Goal: Use online tool/utility

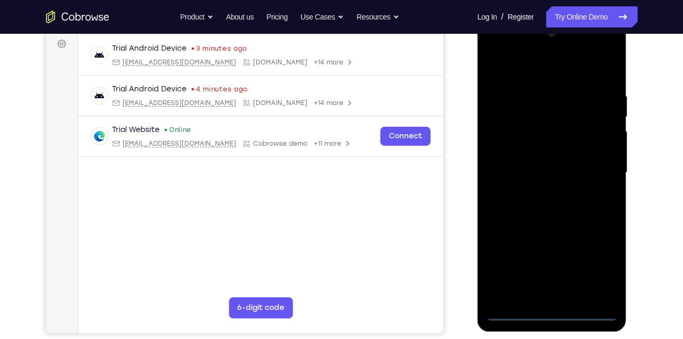
scroll to position [159, 0]
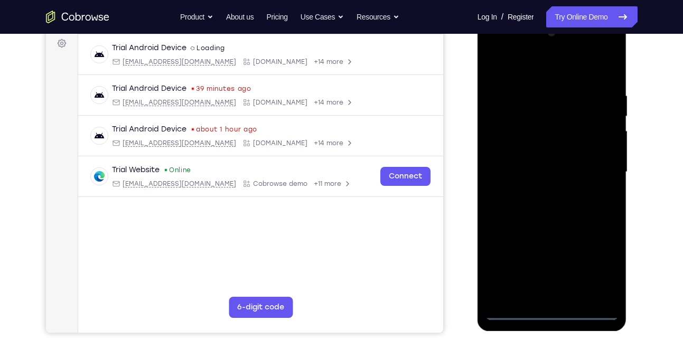
click at [557, 313] on div at bounding box center [552, 172] width 133 height 296
click at [602, 273] on div at bounding box center [552, 172] width 133 height 296
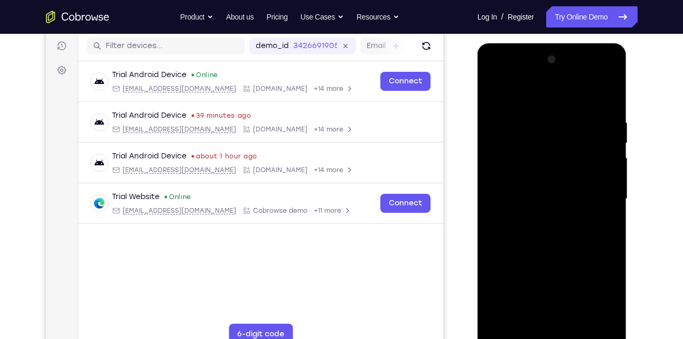
scroll to position [131, 0]
click at [507, 77] on div at bounding box center [552, 200] width 133 height 296
click at [596, 194] on div at bounding box center [552, 200] width 133 height 296
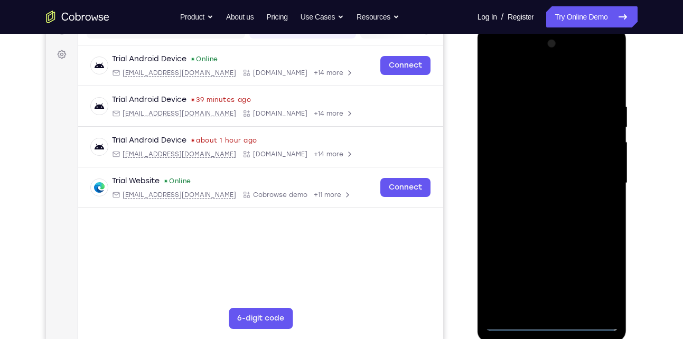
scroll to position [149, 0]
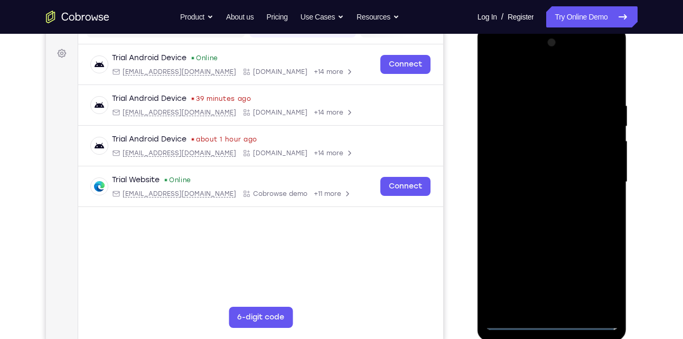
click at [542, 206] on div at bounding box center [552, 182] width 133 height 296
click at [561, 178] on div at bounding box center [552, 182] width 133 height 296
click at [526, 155] on div at bounding box center [552, 182] width 133 height 296
click at [514, 188] on div at bounding box center [552, 182] width 133 height 296
click at [503, 219] on div at bounding box center [552, 182] width 133 height 296
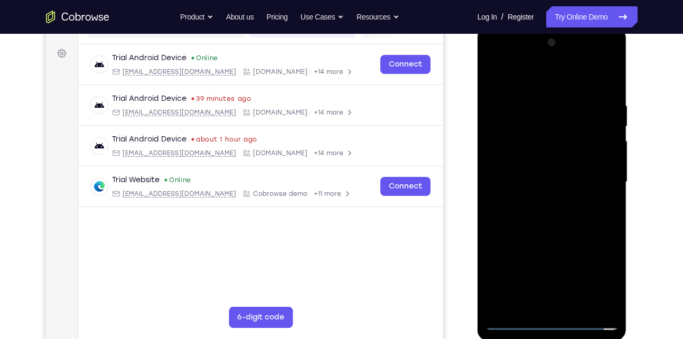
click at [518, 216] on div at bounding box center [552, 182] width 133 height 296
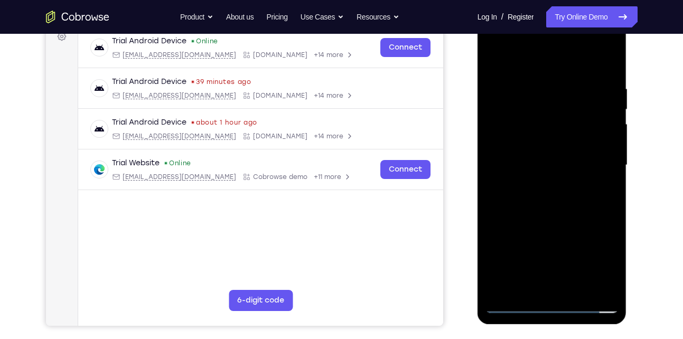
scroll to position [176, 0]
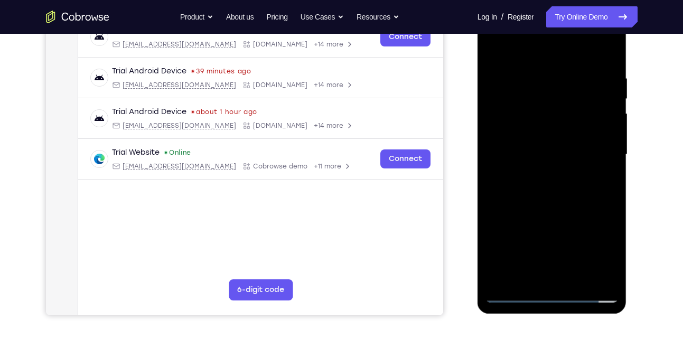
click at [568, 196] on div at bounding box center [552, 155] width 133 height 296
click at [580, 278] on div at bounding box center [552, 155] width 133 height 296
click at [543, 208] on div at bounding box center [552, 155] width 133 height 296
click at [498, 44] on div at bounding box center [552, 155] width 133 height 296
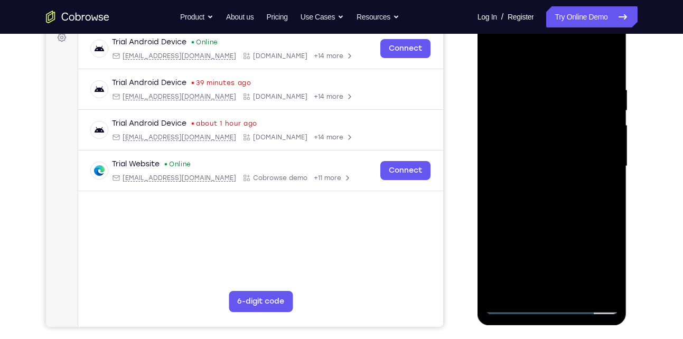
click at [540, 85] on div at bounding box center [552, 167] width 133 height 296
click at [600, 113] on div at bounding box center [552, 167] width 133 height 296
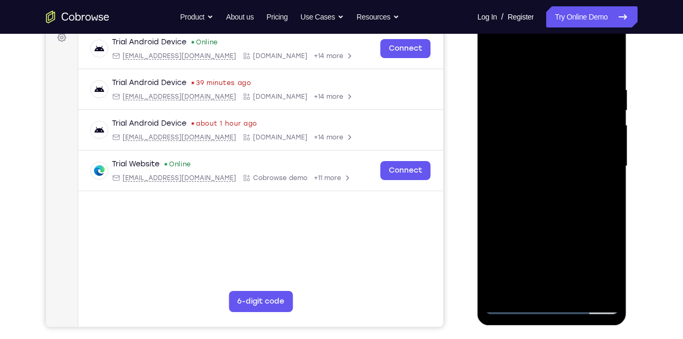
click at [600, 113] on div at bounding box center [552, 167] width 133 height 296
click at [599, 141] on div at bounding box center [552, 167] width 133 height 296
click at [586, 145] on div at bounding box center [552, 167] width 133 height 296
click at [608, 106] on div at bounding box center [552, 167] width 133 height 296
click at [607, 68] on div at bounding box center [552, 167] width 133 height 296
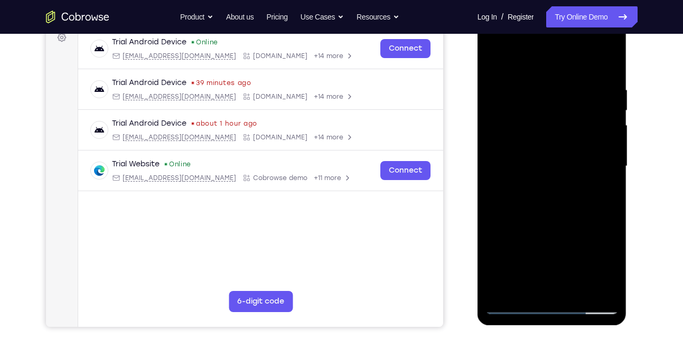
click at [573, 83] on div at bounding box center [552, 167] width 133 height 296
click at [609, 61] on div at bounding box center [552, 167] width 133 height 296
drag, startPoint x: 588, startPoint y: 79, endPoint x: 569, endPoint y: 182, distance: 104.8
click at [569, 182] on div at bounding box center [552, 167] width 133 height 296
drag, startPoint x: 590, startPoint y: 92, endPoint x: 546, endPoint y: 106, distance: 46.5
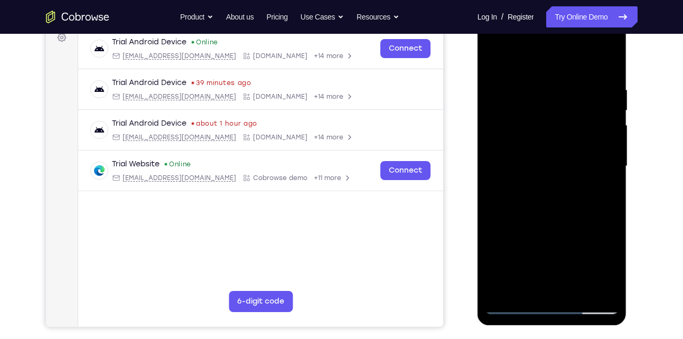
click at [546, 106] on div at bounding box center [552, 167] width 133 height 296
drag, startPoint x: 607, startPoint y: 90, endPoint x: 515, endPoint y: 99, distance: 91.9
click at [515, 99] on div at bounding box center [552, 167] width 133 height 296
drag, startPoint x: 607, startPoint y: 92, endPoint x: 533, endPoint y: 83, distance: 74.5
click at [533, 83] on div at bounding box center [552, 167] width 133 height 296
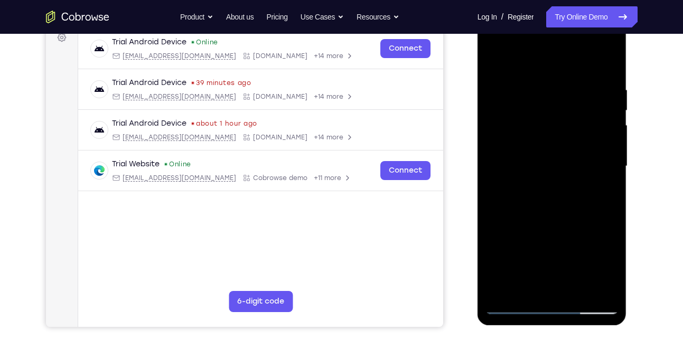
drag, startPoint x: 605, startPoint y: 85, endPoint x: 529, endPoint y: 100, distance: 77.1
click at [529, 100] on div at bounding box center [552, 167] width 133 height 296
drag, startPoint x: 604, startPoint y: 80, endPoint x: 496, endPoint y: 101, distance: 109.5
click at [496, 101] on div at bounding box center [552, 167] width 133 height 296
click at [612, 60] on div at bounding box center [552, 167] width 133 height 296
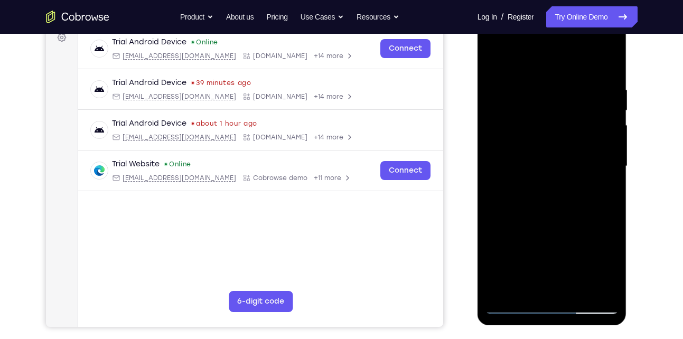
drag, startPoint x: 551, startPoint y: 239, endPoint x: 565, endPoint y: 161, distance: 80.0
click at [565, 161] on div at bounding box center [552, 167] width 133 height 296
drag, startPoint x: 585, startPoint y: 248, endPoint x: 588, endPoint y: 212, distance: 36.1
click at [588, 212] on div at bounding box center [552, 167] width 133 height 296
drag, startPoint x: 592, startPoint y: 97, endPoint x: 585, endPoint y: 145, distance: 48.1
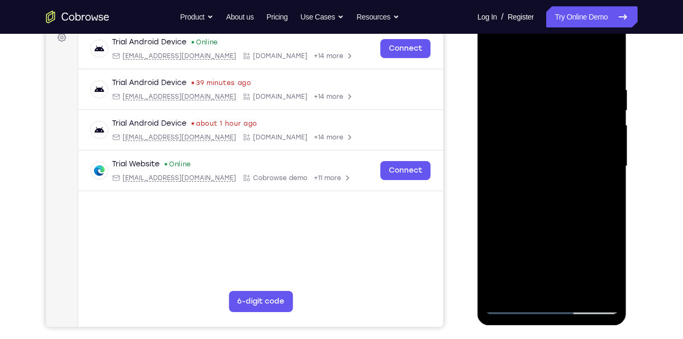
click at [585, 145] on div at bounding box center [552, 167] width 133 height 296
click at [530, 229] on div at bounding box center [552, 167] width 133 height 296
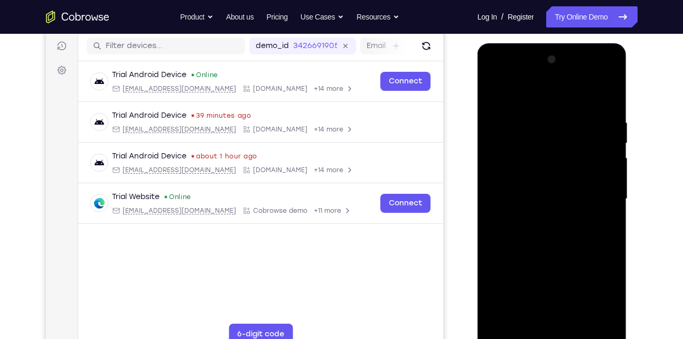
scroll to position [131, 0]
drag, startPoint x: 549, startPoint y: 121, endPoint x: 548, endPoint y: 156, distance: 35.4
click at [548, 156] on div at bounding box center [552, 200] width 133 height 296
click at [527, 156] on div at bounding box center [552, 200] width 133 height 296
click at [497, 101] on div at bounding box center [552, 200] width 133 height 296
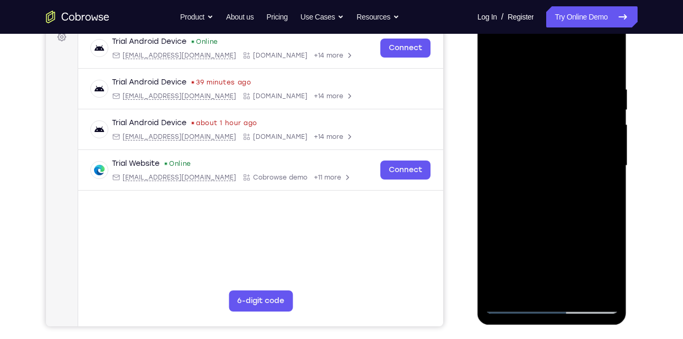
scroll to position [163, 0]
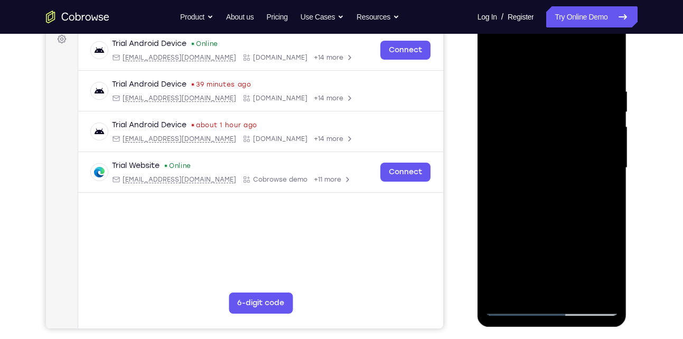
click at [499, 146] on div at bounding box center [552, 168] width 133 height 296
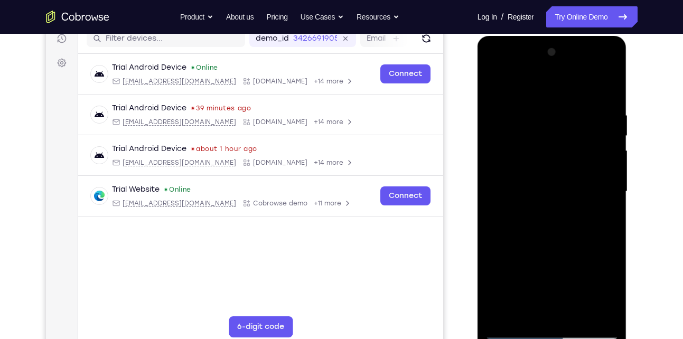
scroll to position [138, 0]
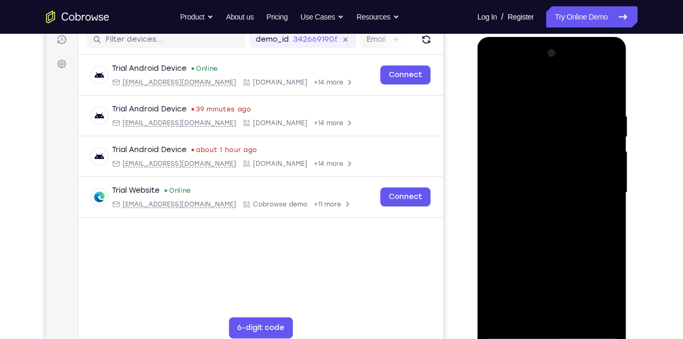
click at [609, 184] on div at bounding box center [552, 193] width 133 height 296
drag, startPoint x: 609, startPoint y: 192, endPoint x: 609, endPoint y: 184, distance: 7.4
click at [609, 184] on div at bounding box center [552, 193] width 133 height 296
click at [607, 159] on div at bounding box center [552, 193] width 133 height 296
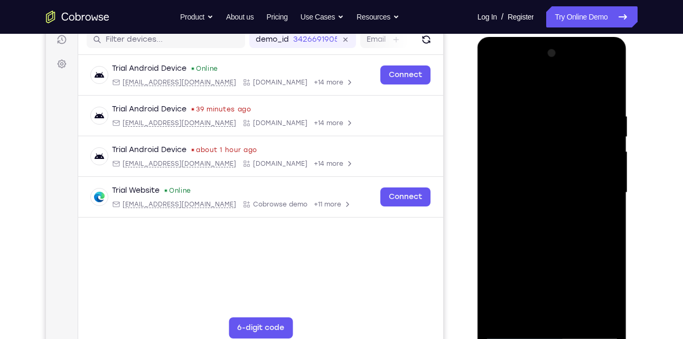
click at [607, 159] on div at bounding box center [552, 193] width 133 height 296
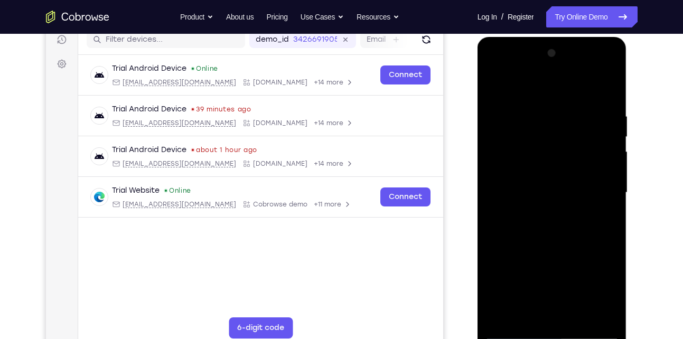
click at [607, 159] on div at bounding box center [552, 193] width 133 height 296
drag, startPoint x: 607, startPoint y: 159, endPoint x: 493, endPoint y: 164, distance: 114.9
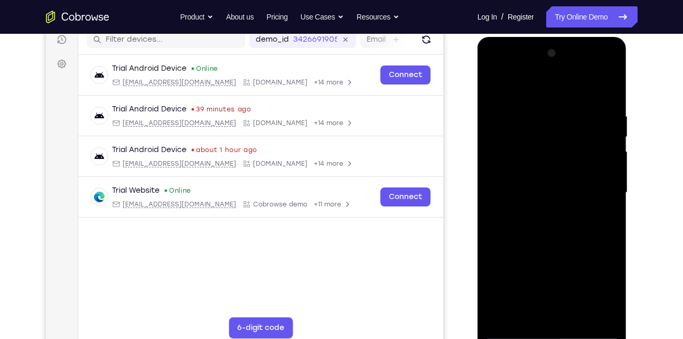
click at [493, 164] on div at bounding box center [552, 193] width 133 height 296
drag, startPoint x: 601, startPoint y: 154, endPoint x: 546, endPoint y: 158, distance: 55.1
click at [546, 158] on div at bounding box center [552, 193] width 133 height 296
drag, startPoint x: 592, startPoint y: 128, endPoint x: 521, endPoint y: 135, distance: 71.2
click at [521, 135] on div at bounding box center [552, 193] width 133 height 296
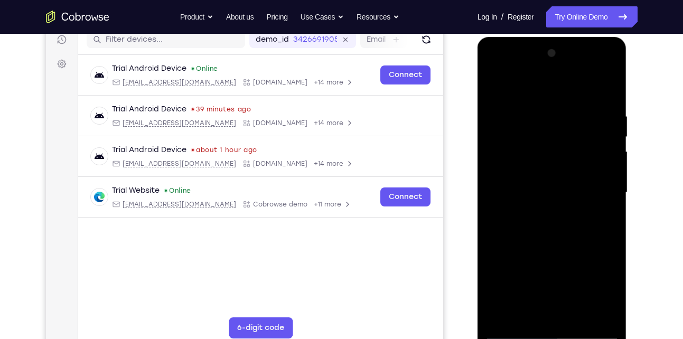
drag, startPoint x: 603, startPoint y: 135, endPoint x: 565, endPoint y: 148, distance: 40.1
click at [565, 148] on div at bounding box center [552, 193] width 133 height 296
drag, startPoint x: 600, startPoint y: 147, endPoint x: 551, endPoint y: 153, distance: 49.0
click at [551, 153] on div at bounding box center [552, 193] width 133 height 296
drag, startPoint x: 605, startPoint y: 110, endPoint x: 550, endPoint y: 113, distance: 54.5
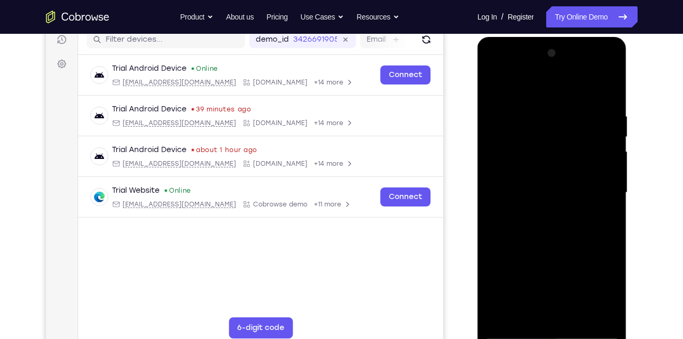
click at [550, 113] on div at bounding box center [552, 193] width 133 height 296
drag, startPoint x: 598, startPoint y: 112, endPoint x: 542, endPoint y: 126, distance: 57.4
click at [542, 126] on div at bounding box center [552, 193] width 133 height 296
click at [611, 60] on div at bounding box center [552, 193] width 133 height 296
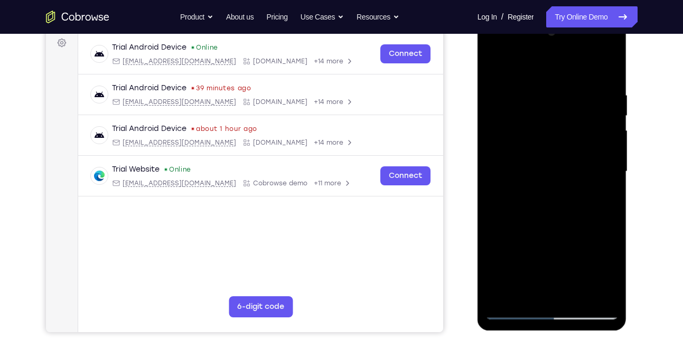
scroll to position [160, 0]
click at [502, 295] on div at bounding box center [552, 171] width 133 height 296
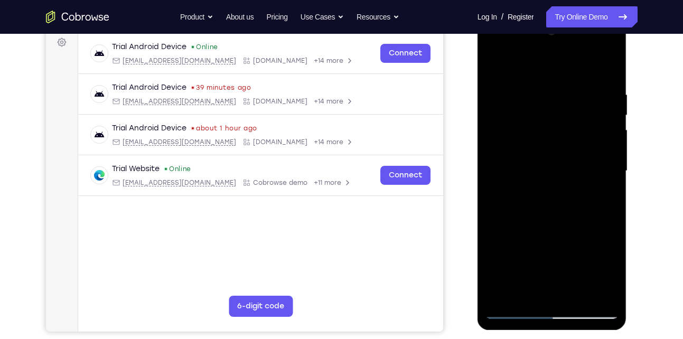
click at [502, 295] on div at bounding box center [552, 171] width 133 height 296
drag, startPoint x: 582, startPoint y: 84, endPoint x: 569, endPoint y: 212, distance: 129.6
click at [569, 212] on div at bounding box center [552, 171] width 133 height 296
click at [575, 291] on div at bounding box center [552, 171] width 133 height 296
click at [614, 114] on div at bounding box center [552, 171] width 133 height 296
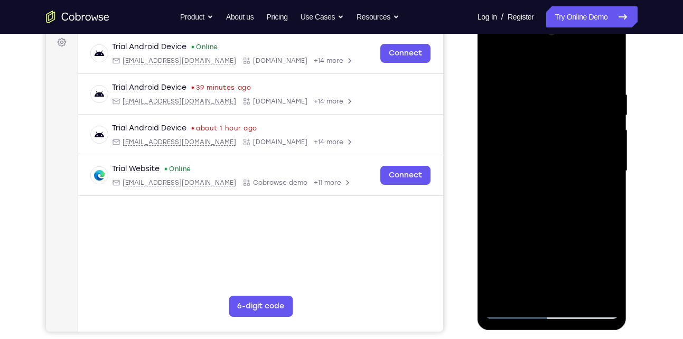
click at [614, 114] on div at bounding box center [552, 171] width 133 height 296
click at [560, 118] on div at bounding box center [552, 171] width 133 height 296
click at [494, 66] on div at bounding box center [552, 171] width 133 height 296
click at [529, 294] on div at bounding box center [552, 171] width 133 height 296
click at [522, 66] on div at bounding box center [552, 171] width 133 height 296
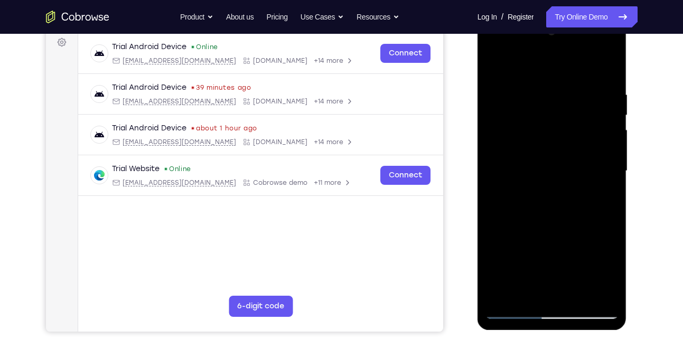
click at [544, 135] on div at bounding box center [552, 171] width 133 height 296
click at [528, 294] on div at bounding box center [552, 171] width 133 height 296
click at [559, 62] on div at bounding box center [552, 171] width 133 height 296
click at [532, 85] on div at bounding box center [552, 171] width 133 height 296
click at [502, 296] on div at bounding box center [552, 171] width 133 height 296
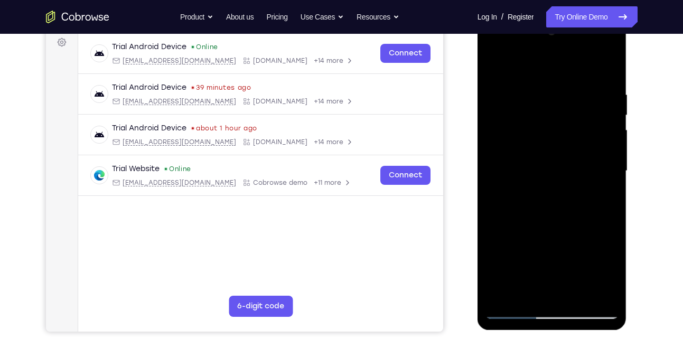
click at [502, 296] on div at bounding box center [552, 171] width 133 height 296
click at [578, 294] on div at bounding box center [552, 171] width 133 height 296
click at [529, 236] on div at bounding box center [552, 171] width 133 height 296
click at [550, 161] on div at bounding box center [552, 171] width 133 height 296
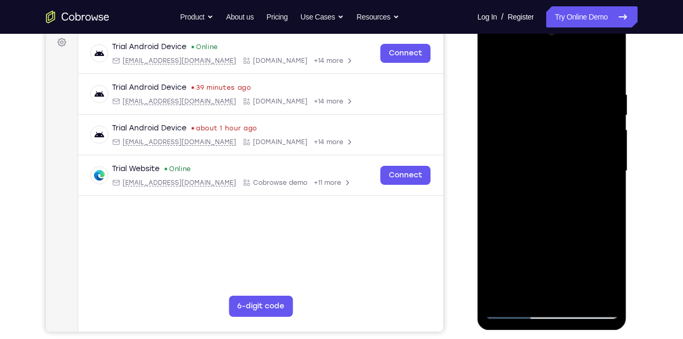
click at [516, 133] on div at bounding box center [552, 171] width 133 height 296
click at [494, 84] on div at bounding box center [552, 171] width 133 height 296
click at [503, 105] on div at bounding box center [552, 171] width 133 height 296
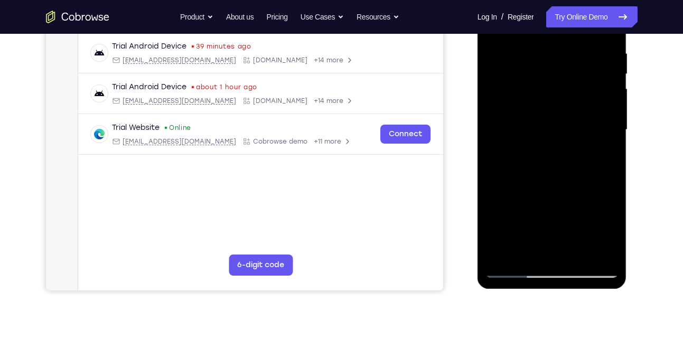
scroll to position [200, 0]
drag, startPoint x: 561, startPoint y: 223, endPoint x: 559, endPoint y: 145, distance: 78.3
click at [559, 145] on div at bounding box center [552, 131] width 133 height 296
drag, startPoint x: 560, startPoint y: 227, endPoint x: 563, endPoint y: 134, distance: 93.6
click at [563, 134] on div at bounding box center [552, 131] width 133 height 296
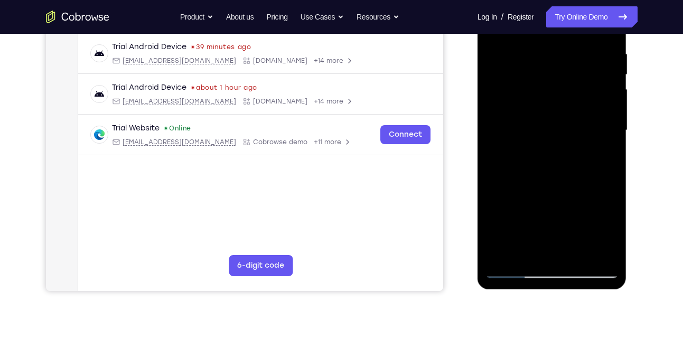
drag, startPoint x: 567, startPoint y: 232, endPoint x: 564, endPoint y: 140, distance: 91.5
click at [564, 140] on div at bounding box center [552, 131] width 133 height 296
drag, startPoint x: 581, startPoint y: 224, endPoint x: 582, endPoint y: 168, distance: 56.0
click at [582, 168] on div at bounding box center [552, 131] width 133 height 296
drag, startPoint x: 595, startPoint y: 233, endPoint x: 590, endPoint y: 79, distance: 153.9
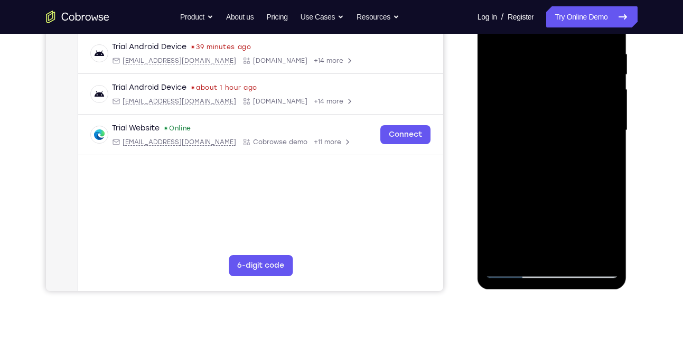
click at [590, 79] on div at bounding box center [552, 131] width 133 height 296
drag, startPoint x: 586, startPoint y: 168, endPoint x: 590, endPoint y: 252, distance: 84.7
click at [590, 252] on div at bounding box center [552, 131] width 133 height 296
drag, startPoint x: 584, startPoint y: 141, endPoint x: 572, endPoint y: 234, distance: 93.8
click at [572, 234] on div at bounding box center [552, 131] width 133 height 296
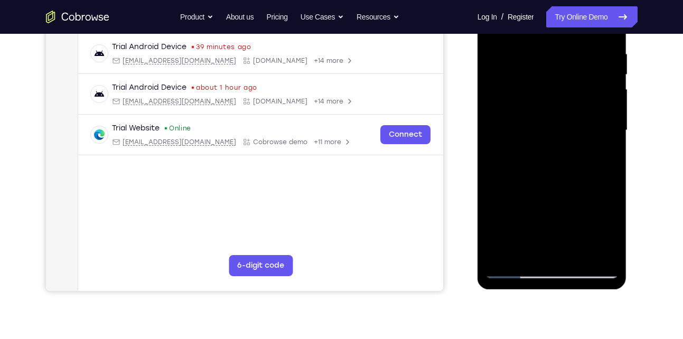
click at [588, 136] on div at bounding box center [552, 131] width 133 height 296
click at [560, 126] on div at bounding box center [552, 131] width 133 height 296
drag, startPoint x: 560, startPoint y: 126, endPoint x: 554, endPoint y: 163, distance: 38.0
click at [554, 163] on div at bounding box center [552, 131] width 133 height 296
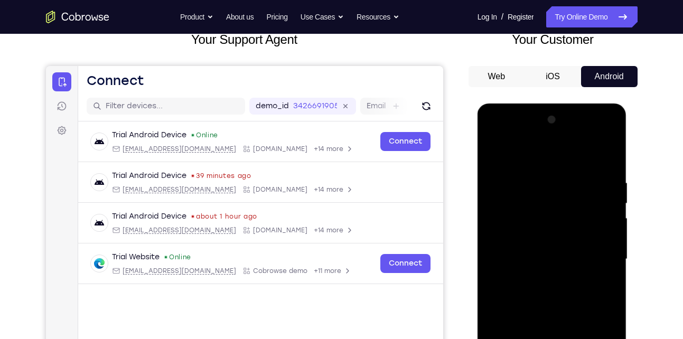
scroll to position [71, 0]
click at [544, 172] on div at bounding box center [552, 260] width 133 height 296
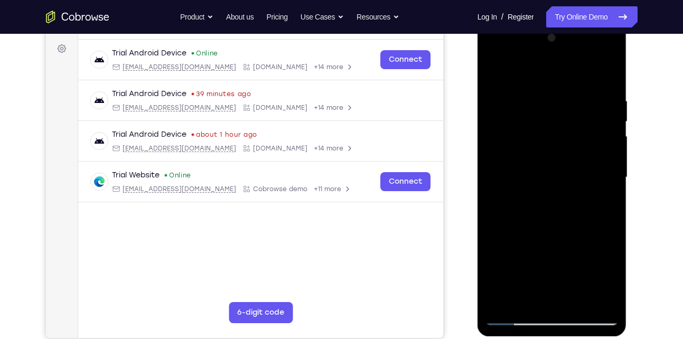
scroll to position [167, 0]
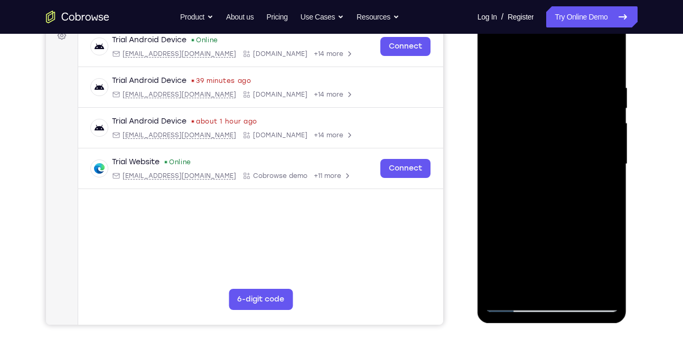
click at [549, 180] on div at bounding box center [552, 164] width 133 height 296
click at [496, 74] on div at bounding box center [552, 164] width 133 height 296
click at [605, 114] on div at bounding box center [552, 164] width 133 height 296
drag, startPoint x: 569, startPoint y: 249, endPoint x: 578, endPoint y: 136, distance: 113.4
click at [578, 136] on div at bounding box center [552, 164] width 133 height 296
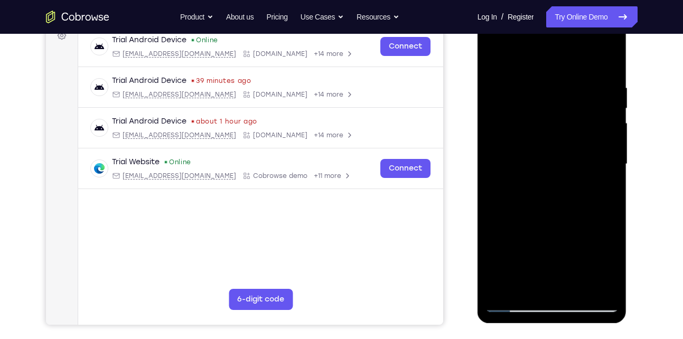
drag, startPoint x: 575, startPoint y: 257, endPoint x: 588, endPoint y: 115, distance: 142.3
click at [588, 115] on div at bounding box center [552, 164] width 133 height 296
drag, startPoint x: 583, startPoint y: 258, endPoint x: 592, endPoint y: 133, distance: 125.6
click at [592, 133] on div at bounding box center [552, 164] width 133 height 296
drag, startPoint x: 578, startPoint y: 147, endPoint x: 578, endPoint y: 130, distance: 16.9
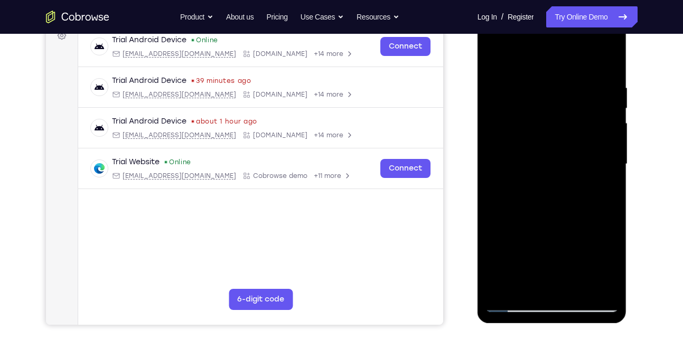
click at [578, 130] on div at bounding box center [552, 164] width 133 height 296
drag, startPoint x: 556, startPoint y: 241, endPoint x: 566, endPoint y: 124, distance: 116.7
click at [566, 124] on div at bounding box center [552, 164] width 133 height 296
drag, startPoint x: 568, startPoint y: 239, endPoint x: 547, endPoint y: 273, distance: 39.9
click at [547, 273] on div at bounding box center [552, 164] width 133 height 296
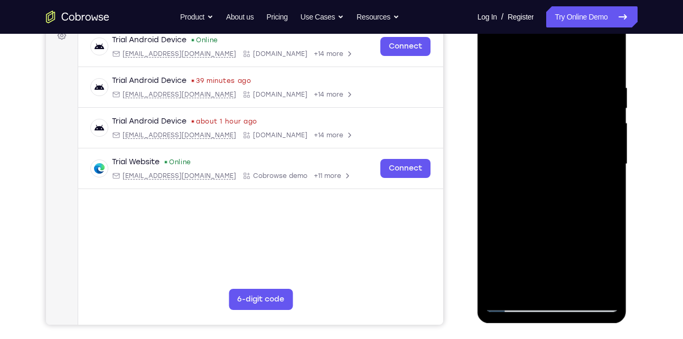
drag, startPoint x: 577, startPoint y: 137, endPoint x: 557, endPoint y: 239, distance: 104.5
click at [557, 239] on div at bounding box center [552, 164] width 133 height 296
click at [578, 109] on div at bounding box center [552, 164] width 133 height 296
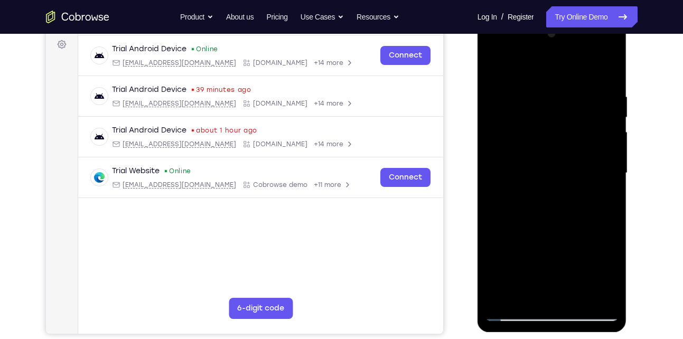
click at [546, 52] on div at bounding box center [552, 173] width 133 height 296
click at [570, 88] on div at bounding box center [552, 173] width 133 height 296
click at [609, 101] on div at bounding box center [552, 173] width 133 height 296
click at [610, 94] on div at bounding box center [552, 173] width 133 height 296
click at [605, 87] on div at bounding box center [552, 173] width 133 height 296
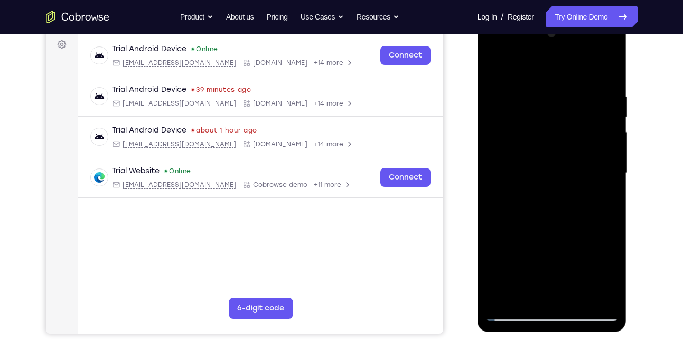
click at [604, 130] on div at bounding box center [552, 173] width 133 height 296
click at [597, 155] on div at bounding box center [552, 173] width 133 height 296
drag, startPoint x: 546, startPoint y: 153, endPoint x: 615, endPoint y: 154, distance: 69.2
click at [615, 154] on div at bounding box center [552, 173] width 133 height 296
drag, startPoint x: 492, startPoint y: 179, endPoint x: 551, endPoint y: 186, distance: 59.6
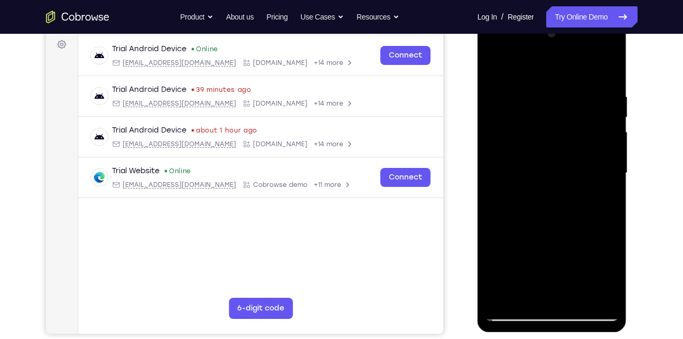
click at [551, 186] on div at bounding box center [552, 173] width 133 height 296
drag, startPoint x: 596, startPoint y: 107, endPoint x: 519, endPoint y: 115, distance: 78.1
click at [519, 115] on div at bounding box center [552, 173] width 133 height 296
drag, startPoint x: 584, startPoint y: 99, endPoint x: 509, endPoint y: 122, distance: 78.3
click at [509, 122] on div at bounding box center [552, 173] width 133 height 296
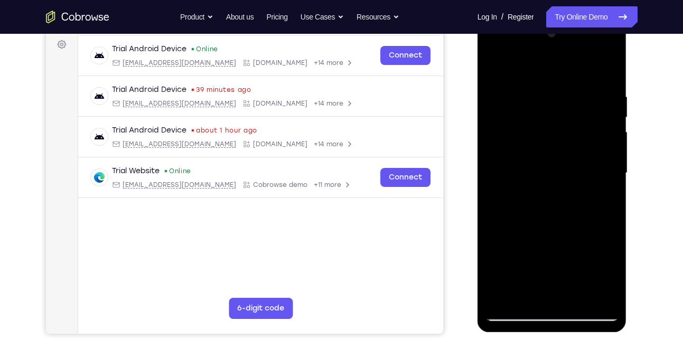
click at [598, 132] on div at bounding box center [552, 173] width 133 height 296
click at [607, 75] on div at bounding box center [552, 173] width 133 height 296
